Goal: Information Seeking & Learning: Learn about a topic

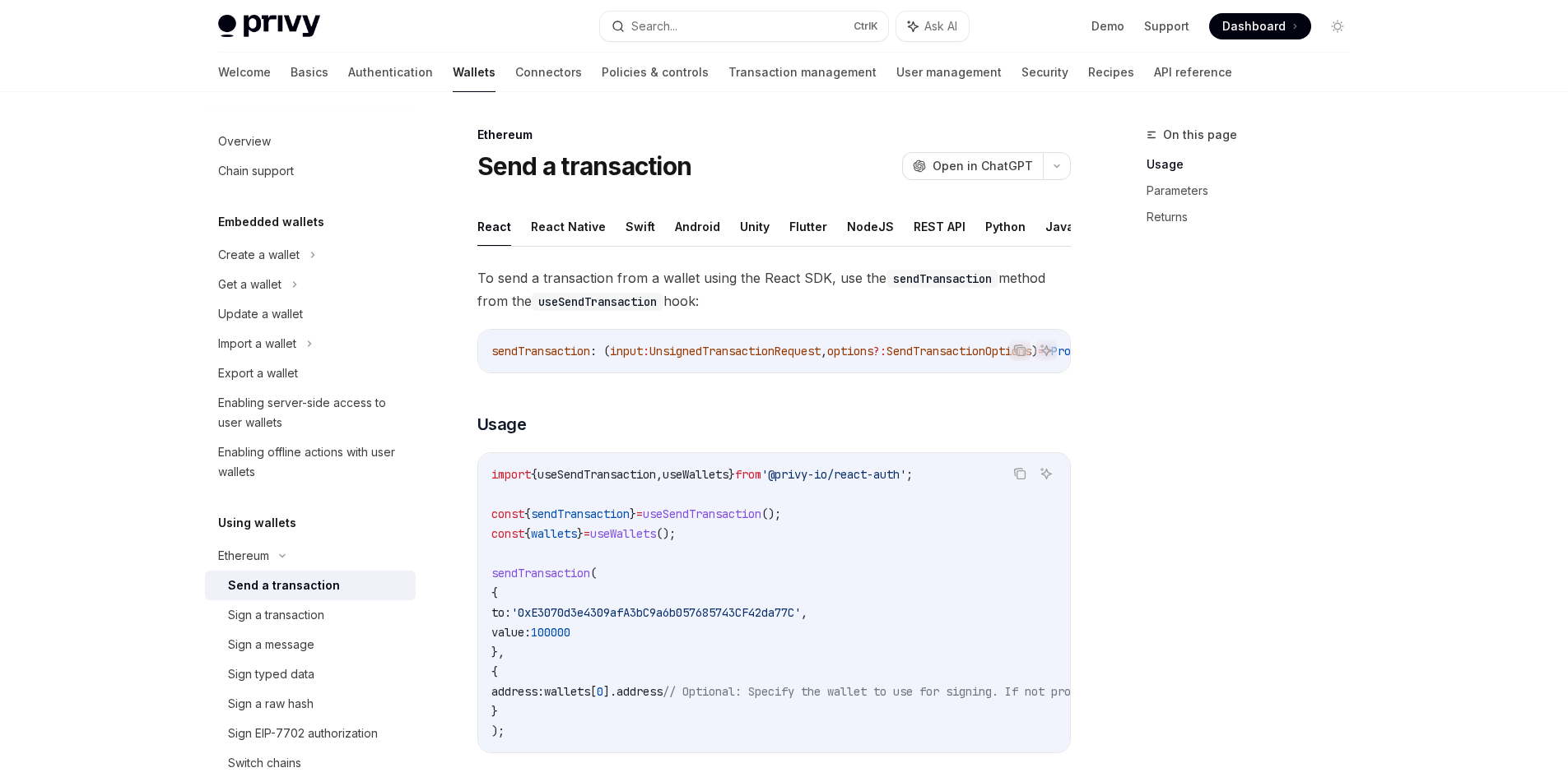
scroll to position [164, 0]
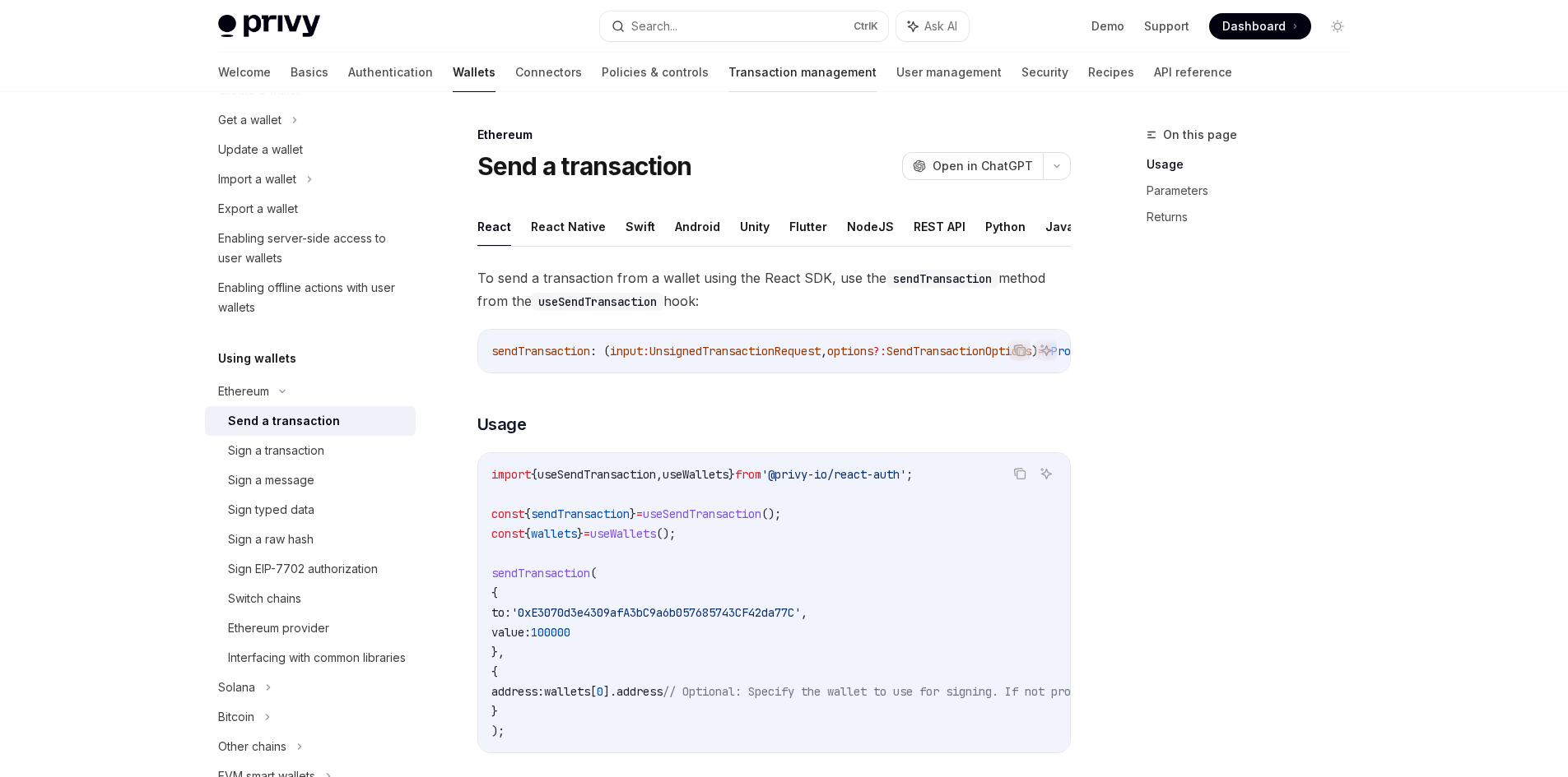
click at [728, 77] on link "Transaction management" at bounding box center [802, 72] width 149 height 39
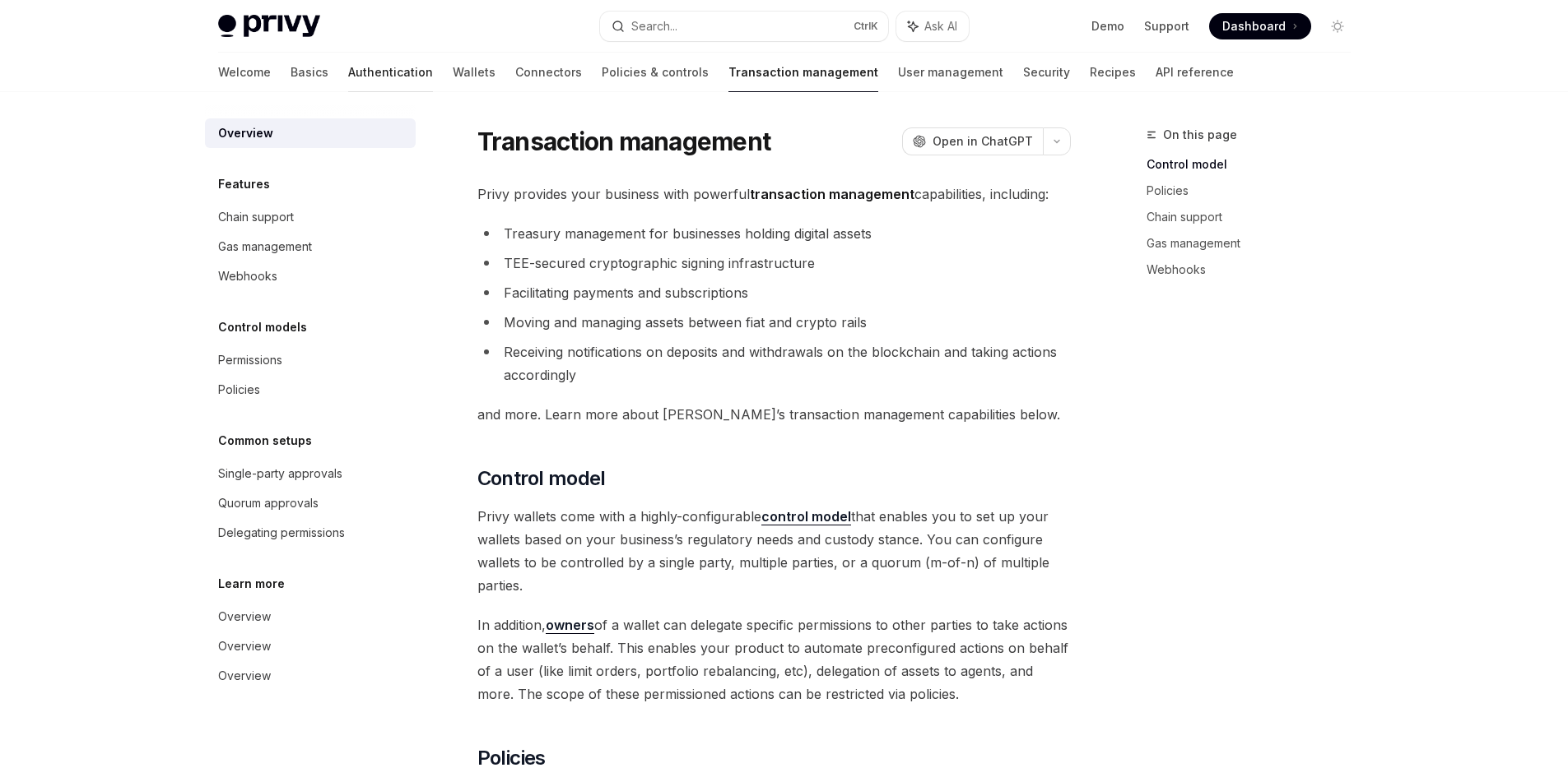
click at [349, 72] on link "Authentication" at bounding box center [391, 72] width 85 height 39
type textarea "*"
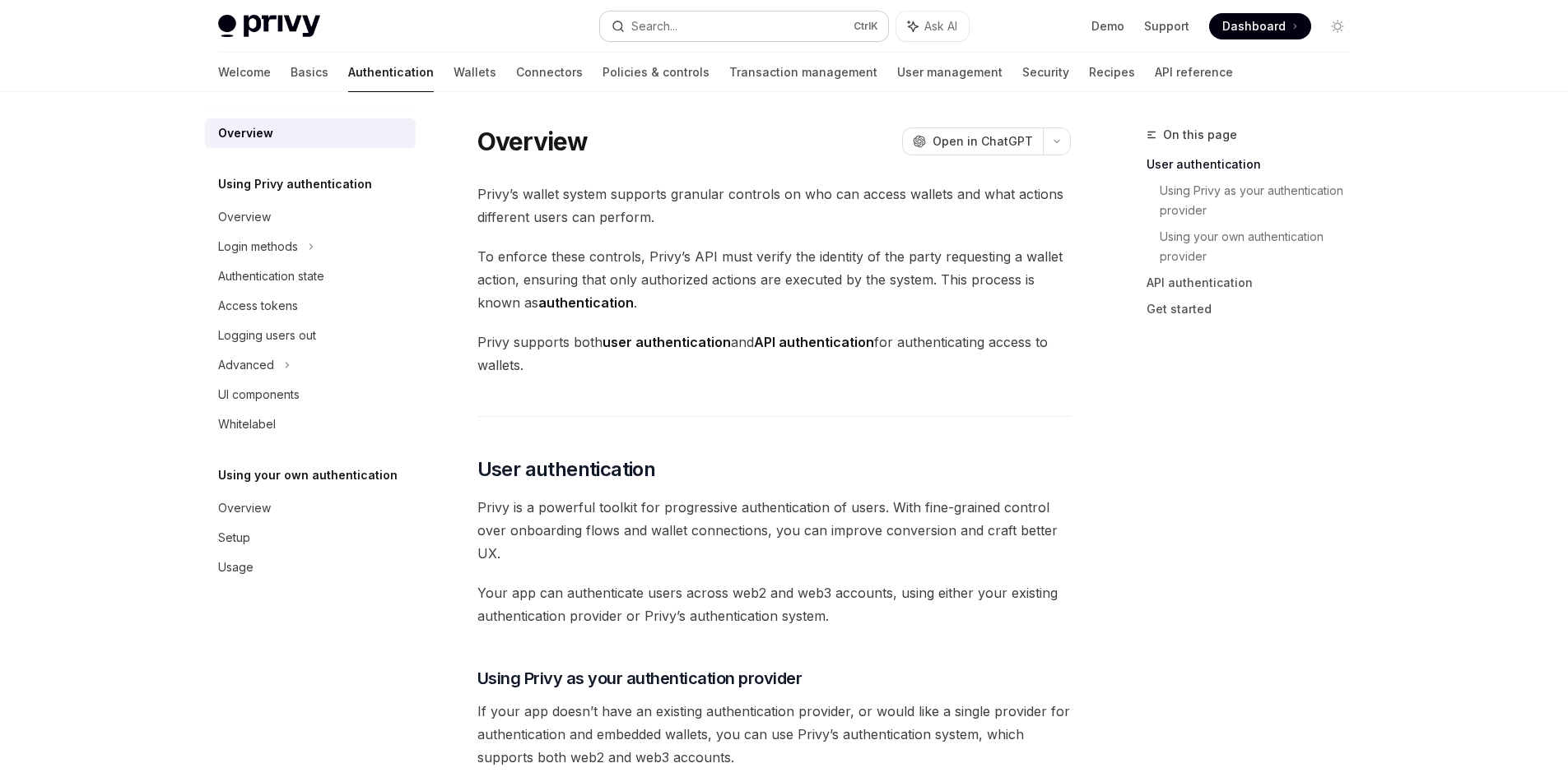
click at [720, 32] on button "Search... Ctrl K" at bounding box center [744, 26] width 288 height 30
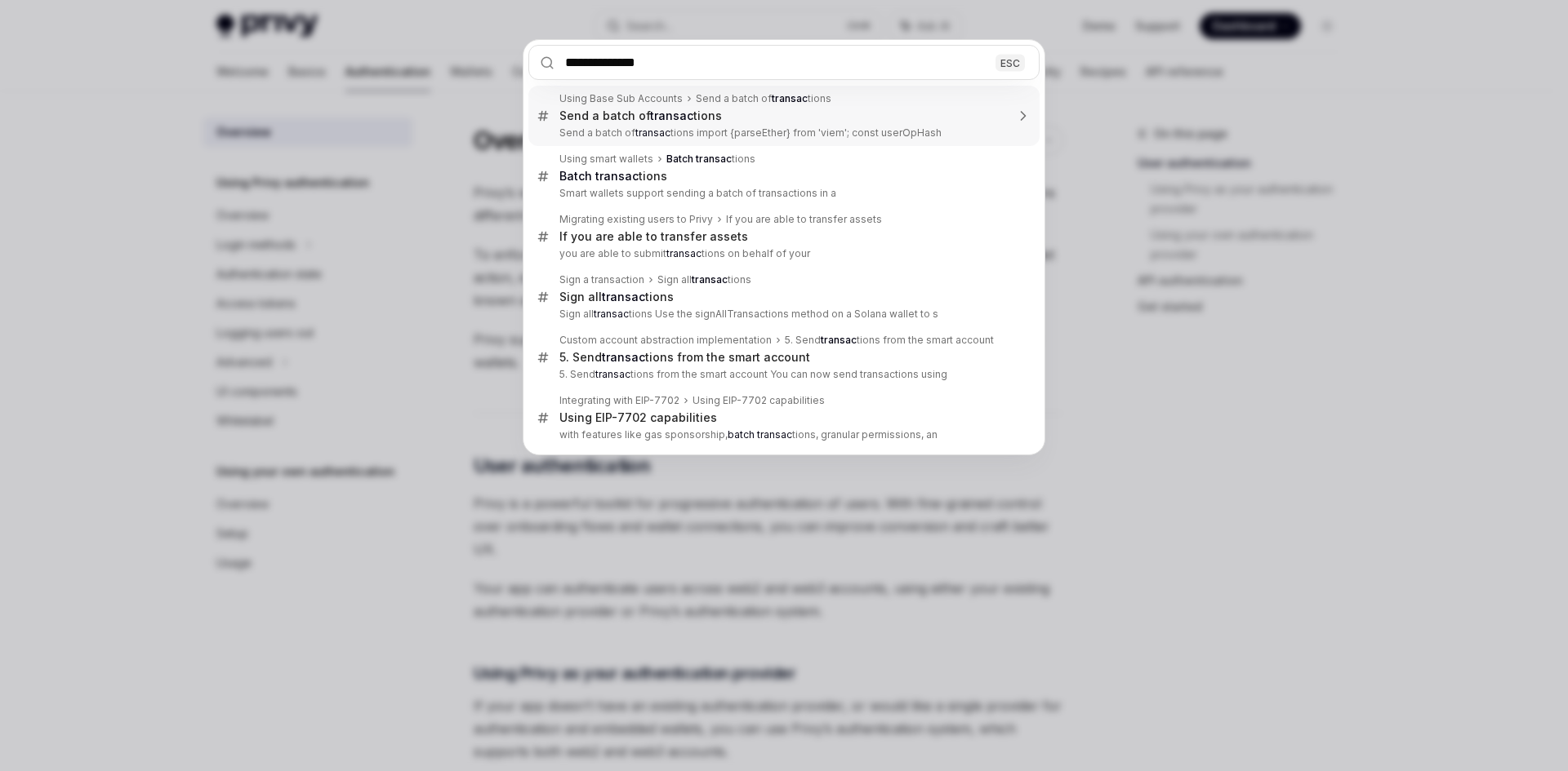
type input "**********"
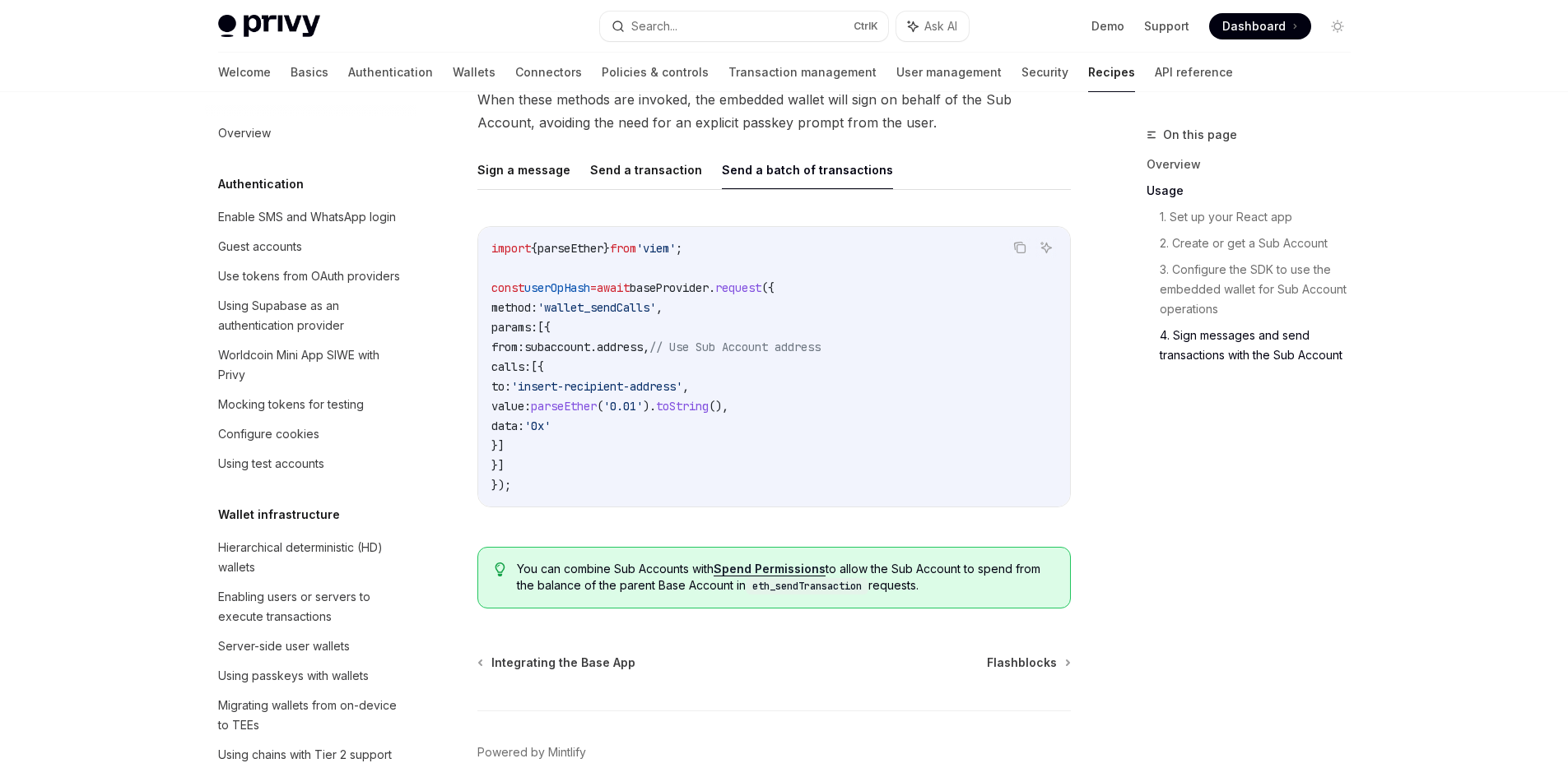
scroll to position [2137, 0]
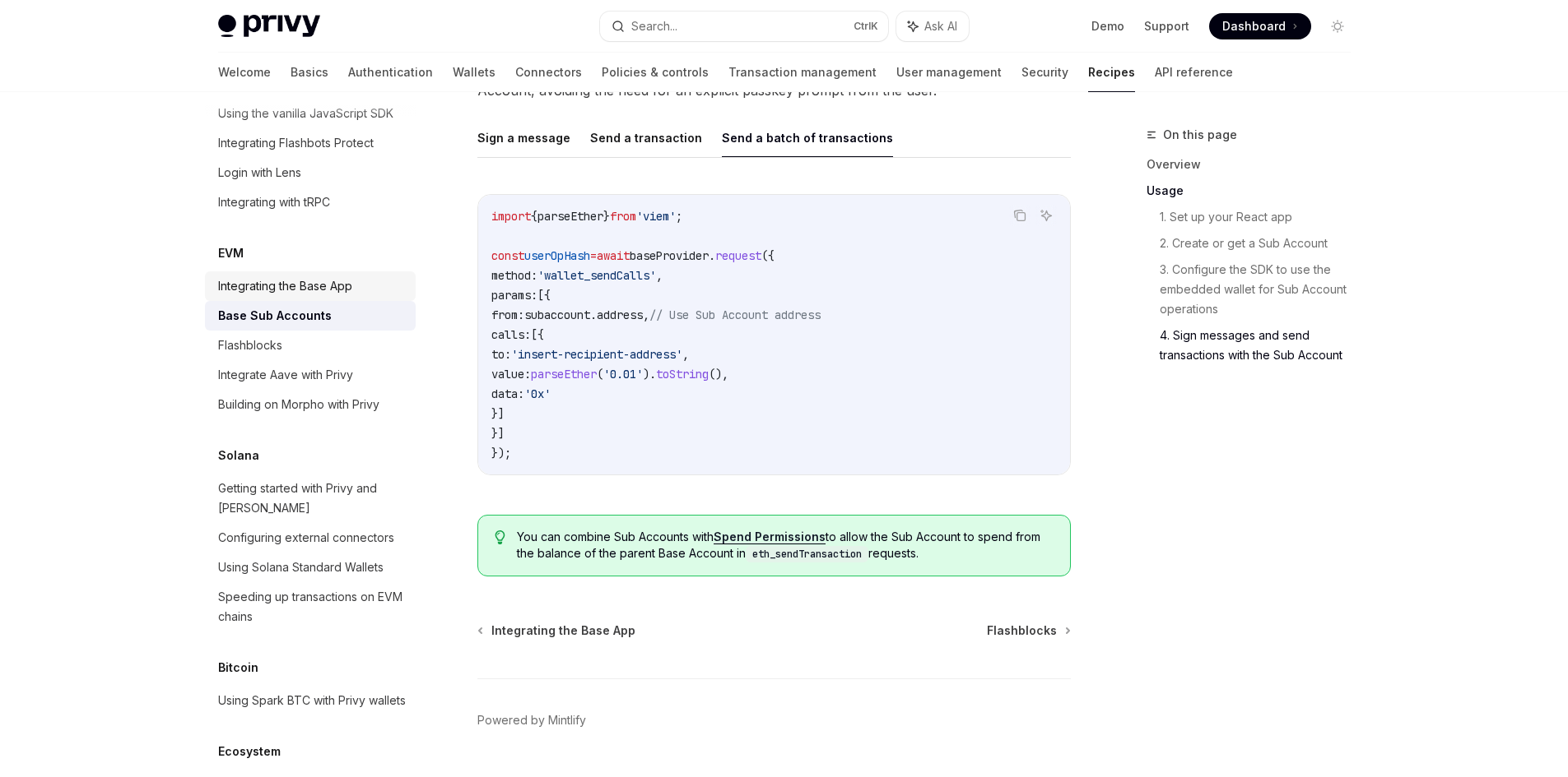
click at [335, 296] on div "Integrating the Base App" at bounding box center [285, 286] width 135 height 20
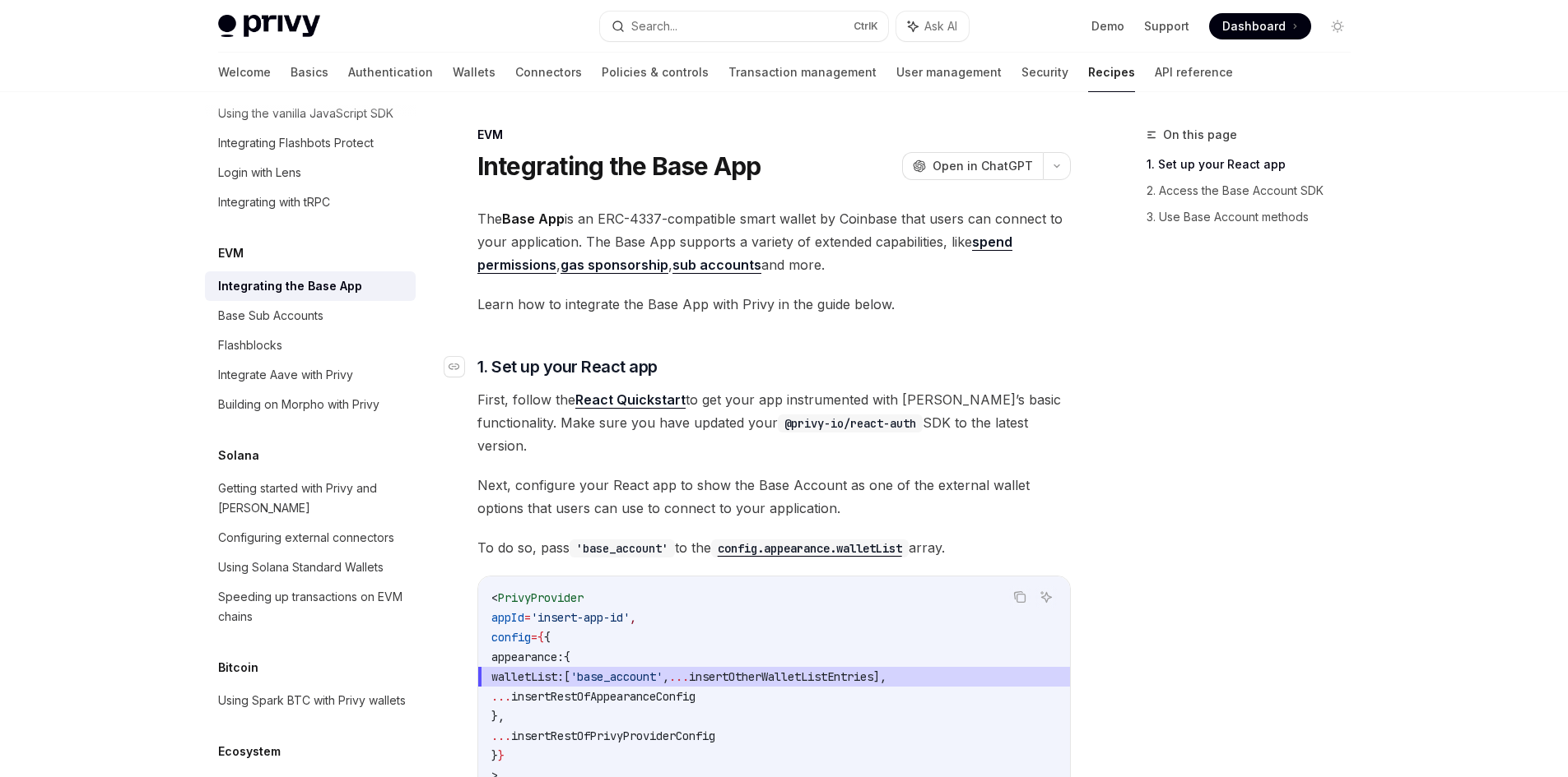
click at [791, 369] on h3 "​ 1. Set up your React app" at bounding box center [774, 366] width 593 height 23
click at [702, 26] on button "Search... Ctrl K" at bounding box center [744, 26] width 288 height 30
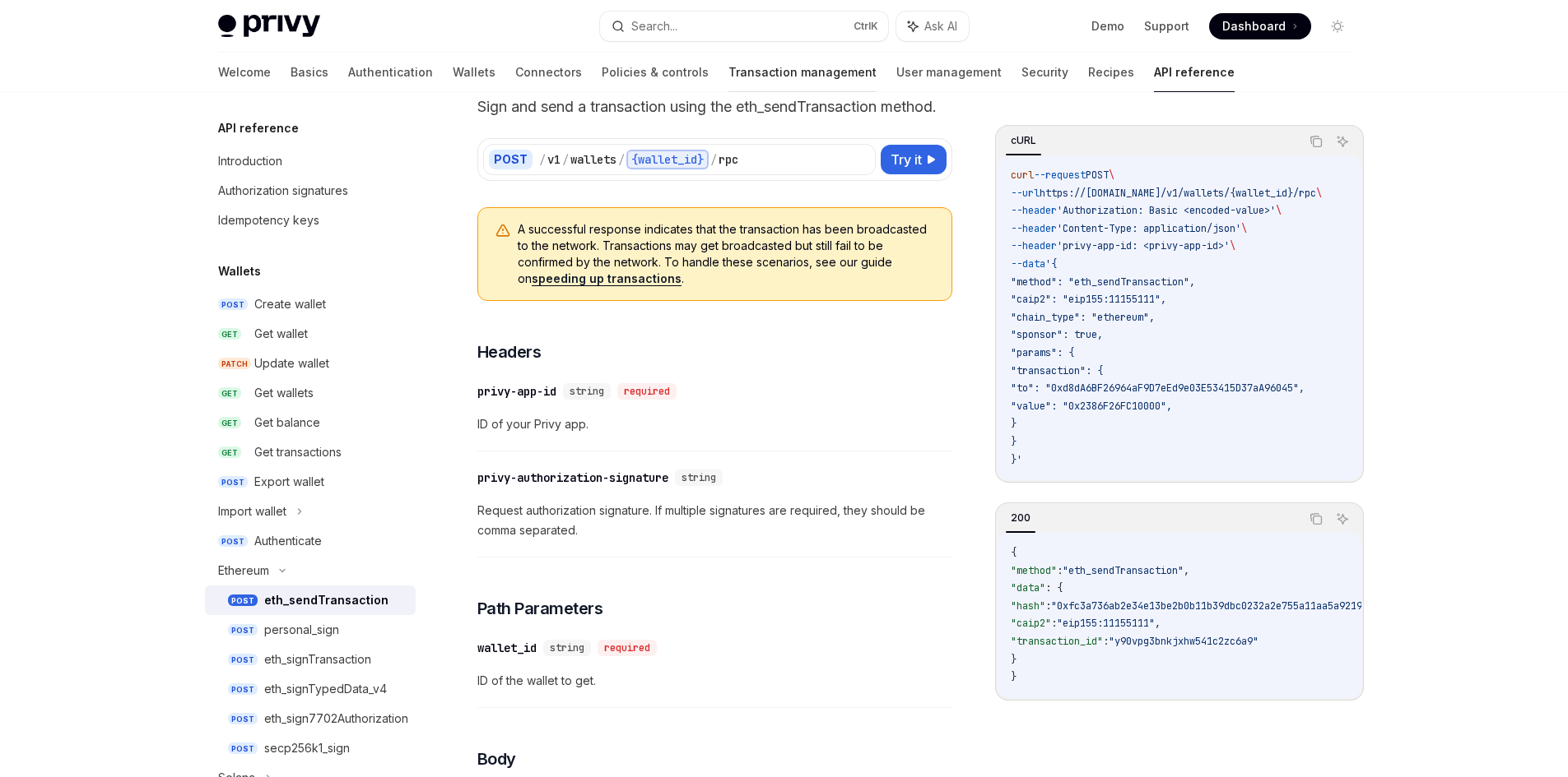
click at [728, 73] on link "Transaction management" at bounding box center [802, 72] width 149 height 39
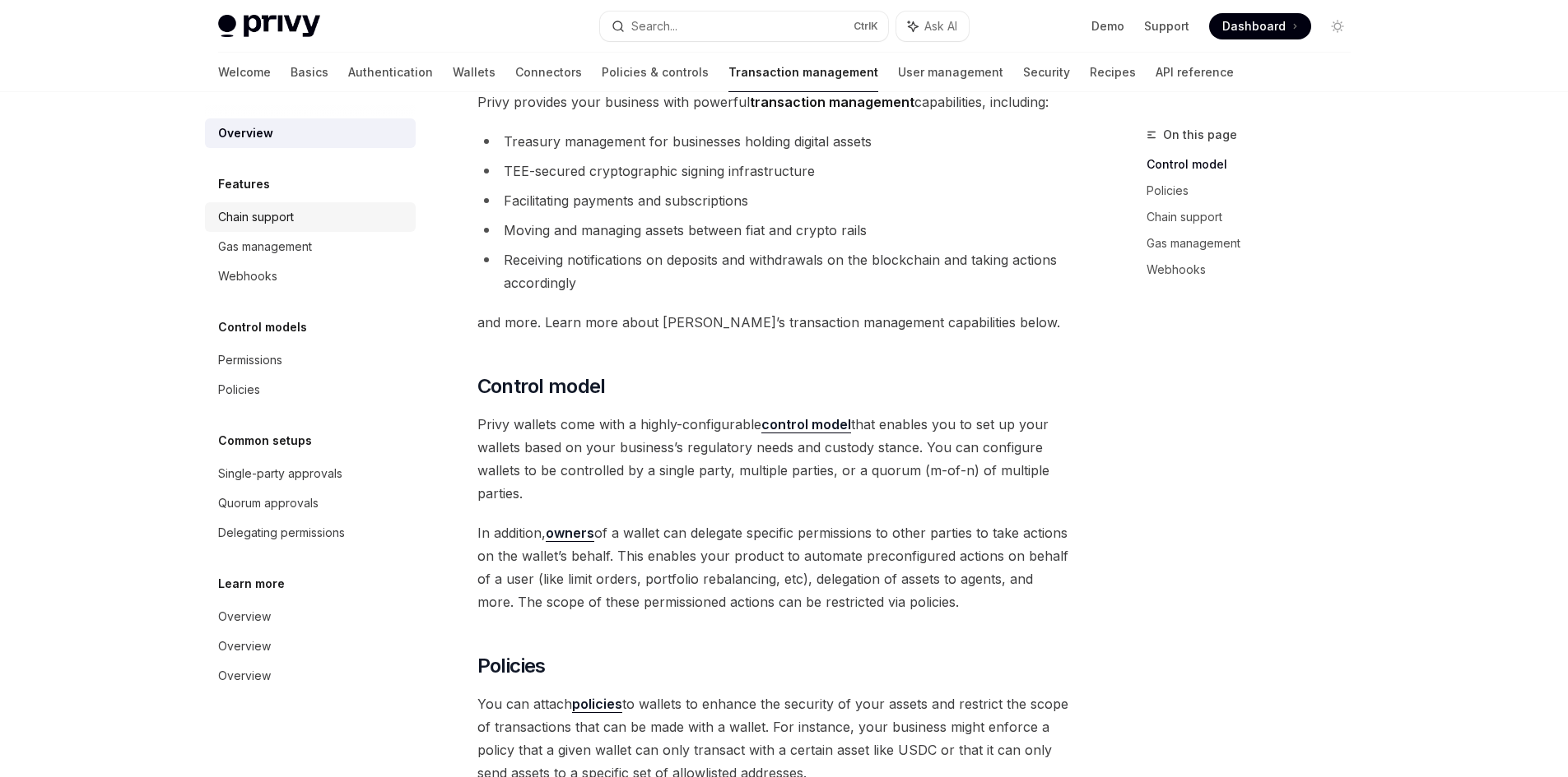
click at [307, 217] on div "Chain support" at bounding box center [311, 217] width 188 height 20
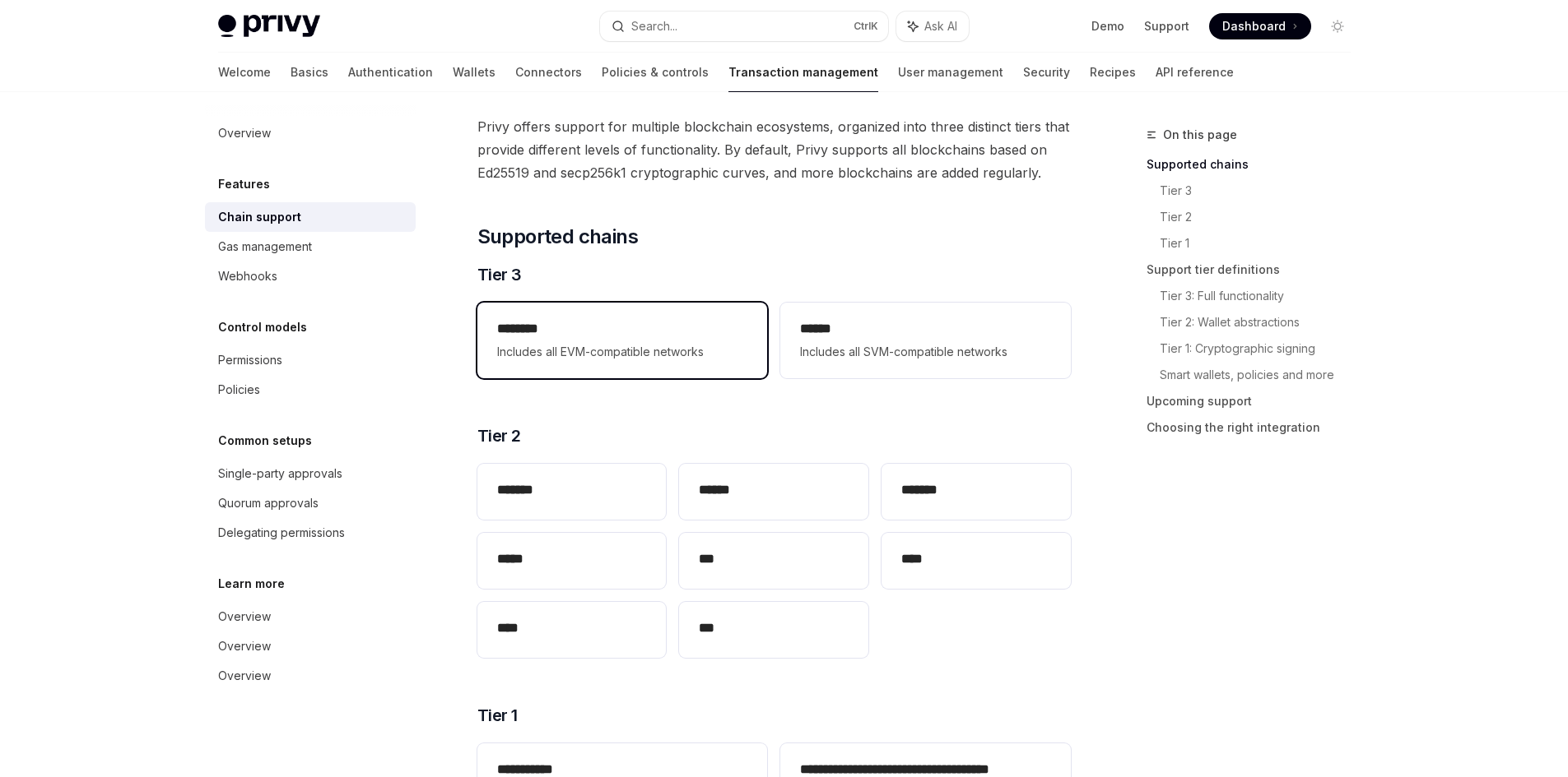
click at [716, 340] on div "******** Includes all EVM-compatible networks" at bounding box center [622, 341] width 250 height 43
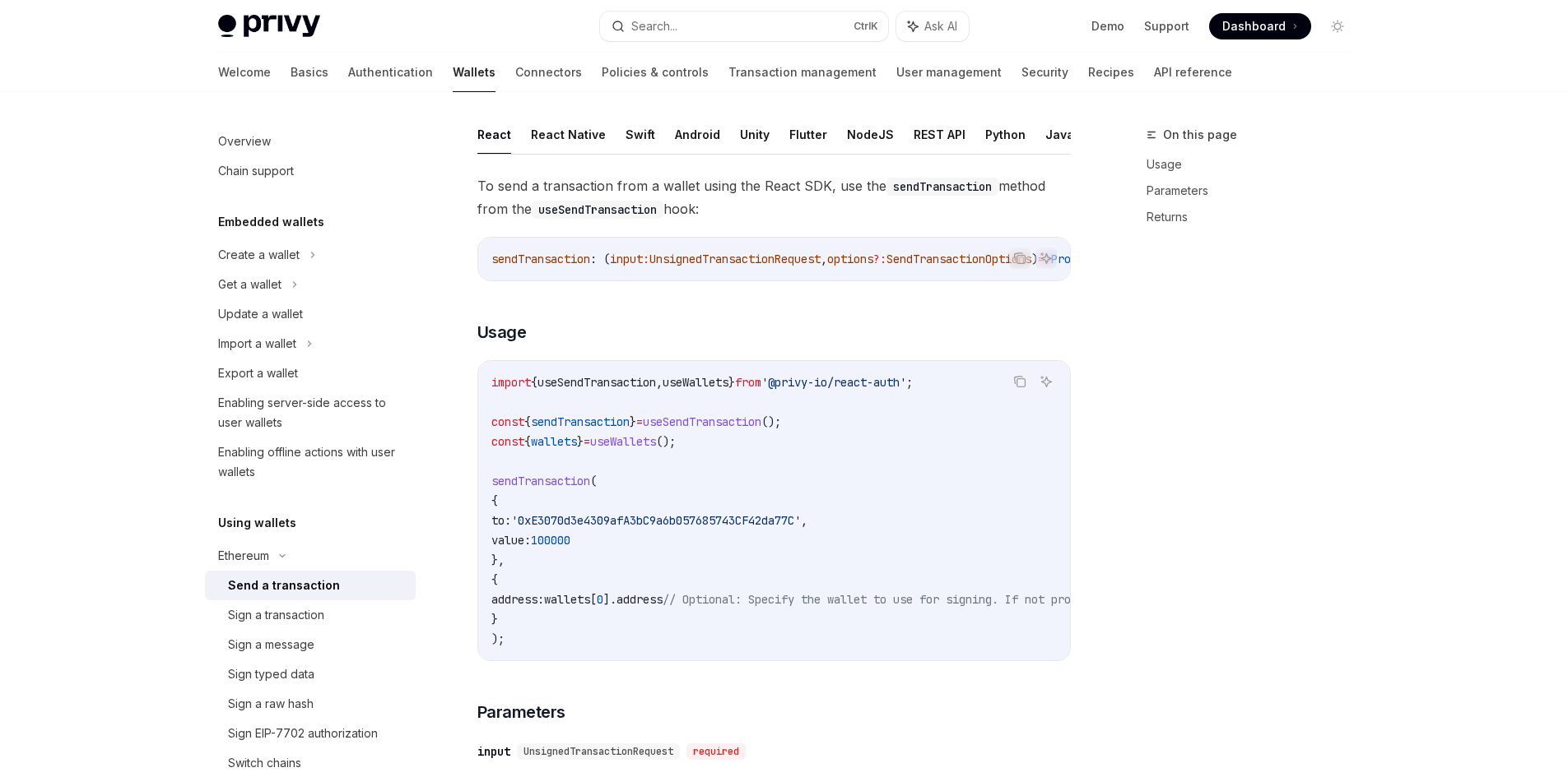
type textarea "*"
